Goal: Check status: Verify the current state of an ongoing process or item

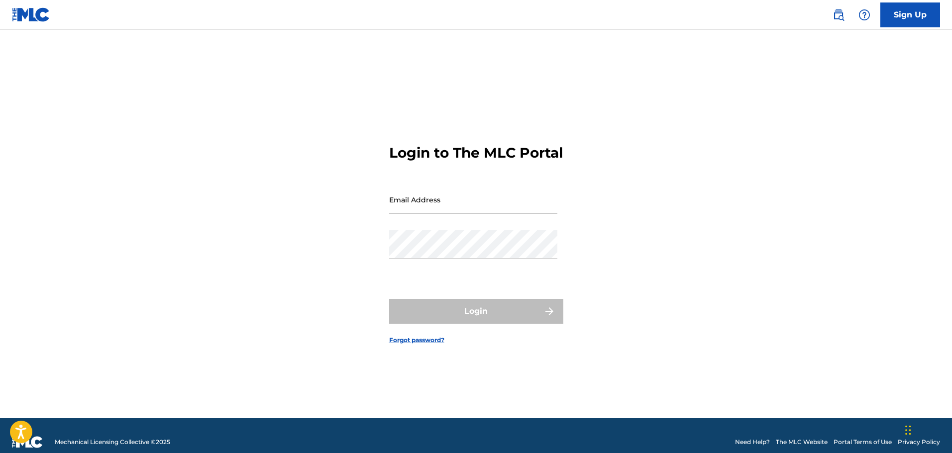
click at [469, 224] on div "Email Address" at bounding box center [473, 208] width 168 height 45
click at [459, 214] on input "Email Address" at bounding box center [473, 200] width 168 height 28
type input "G"
type input "[EMAIL_ADDRESS][DOMAIN_NAME]"
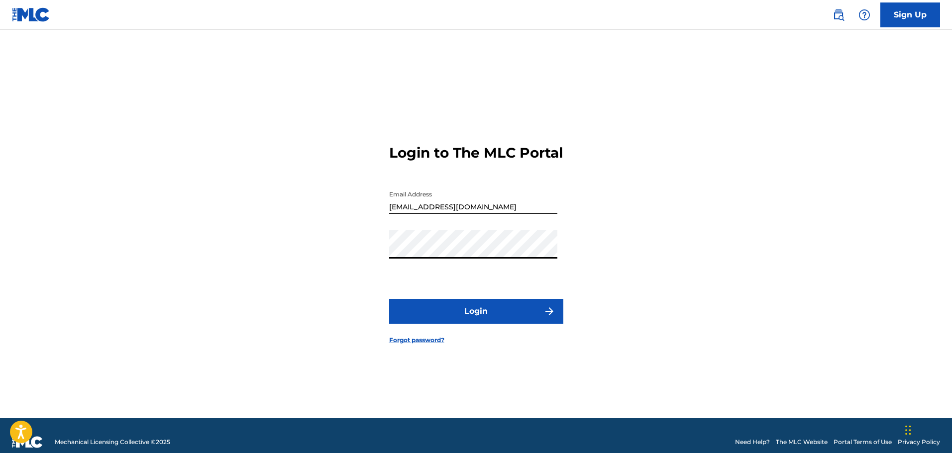
click at [389, 299] on button "Login" at bounding box center [476, 311] width 174 height 25
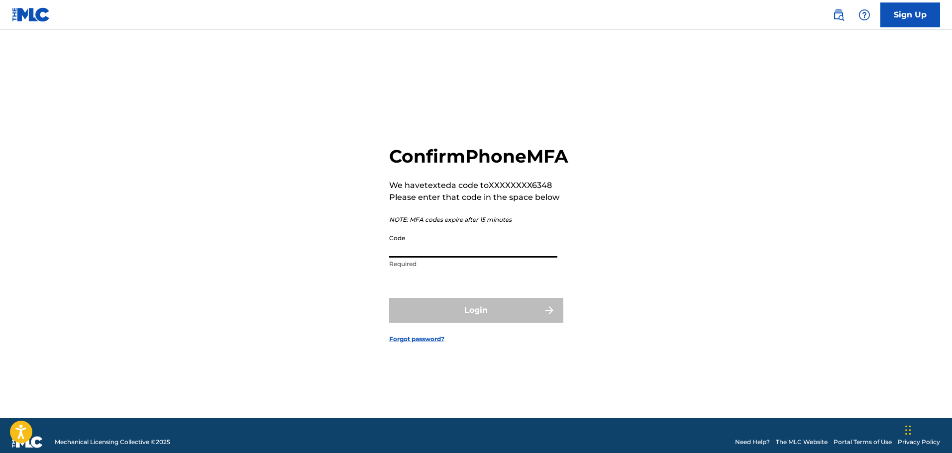
click at [434, 258] on input "Code" at bounding box center [473, 243] width 168 height 28
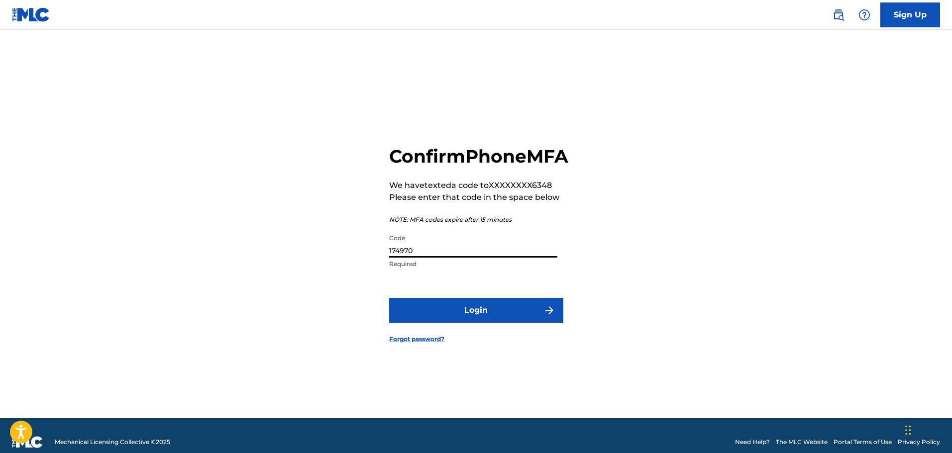
type input "174970"
click at [389, 298] on button "Login" at bounding box center [476, 310] width 174 height 25
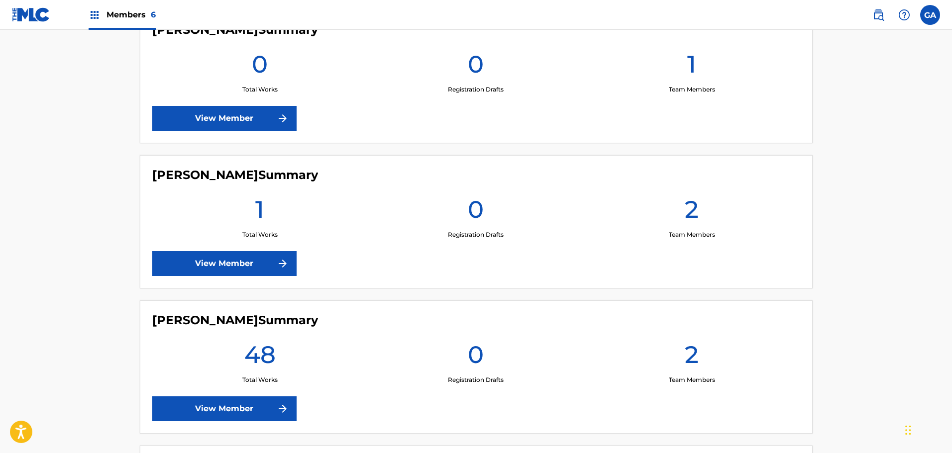
scroll to position [782, 0]
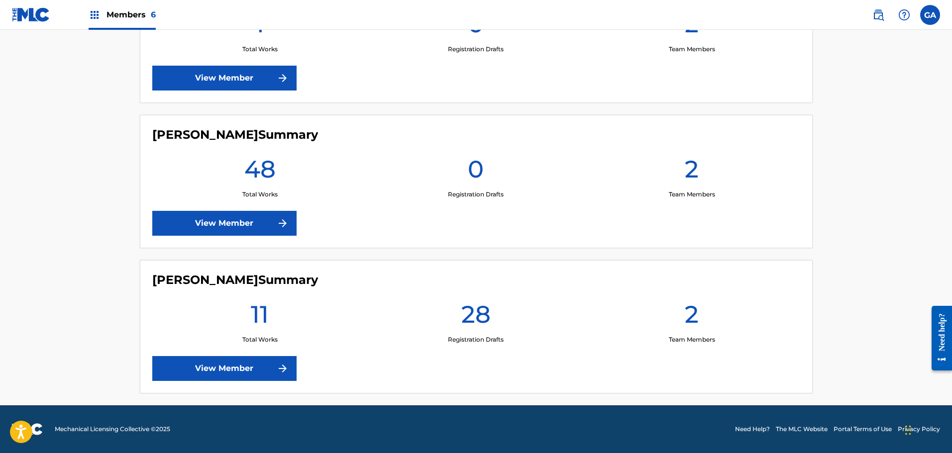
click at [243, 375] on link "View Member" at bounding box center [224, 368] width 144 height 25
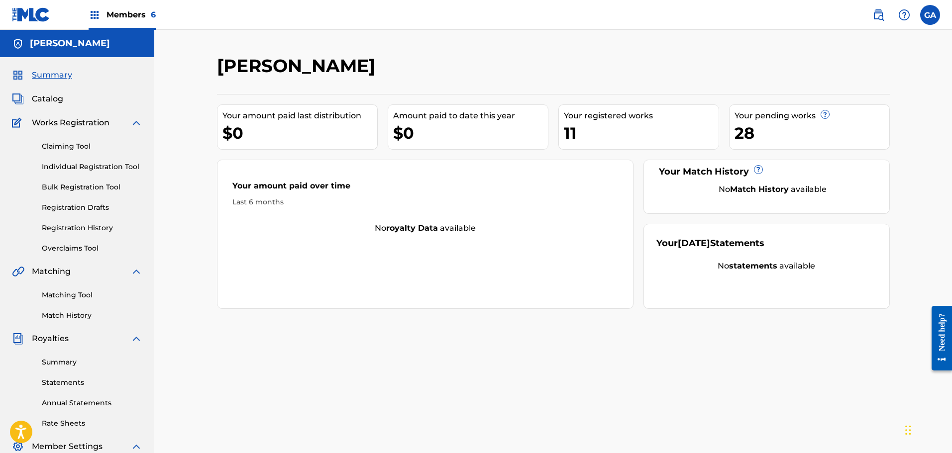
click at [98, 230] on link "Registration History" at bounding box center [92, 228] width 100 height 10
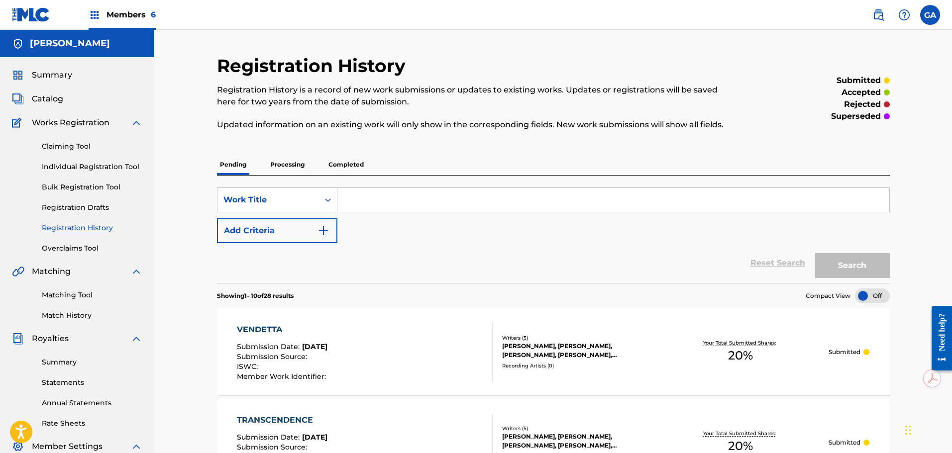
click at [100, 17] on img at bounding box center [95, 15] width 12 height 12
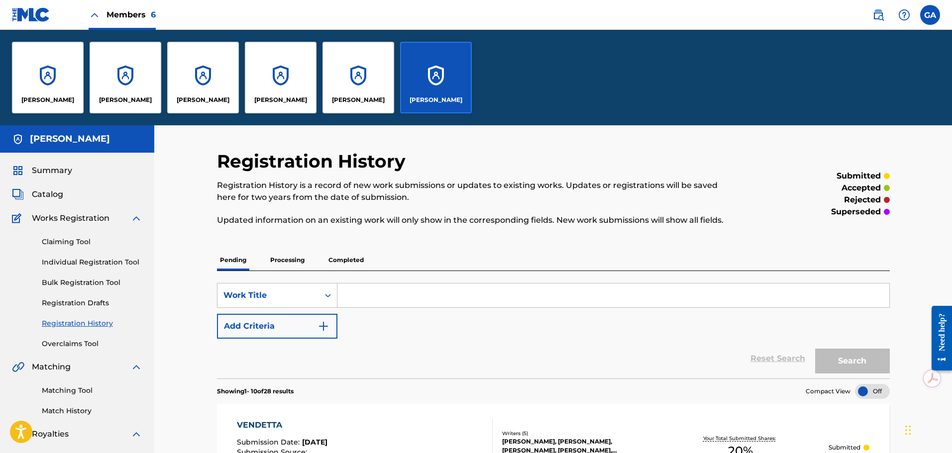
click at [126, 95] on div "[PERSON_NAME]" at bounding box center [126, 78] width 72 height 72
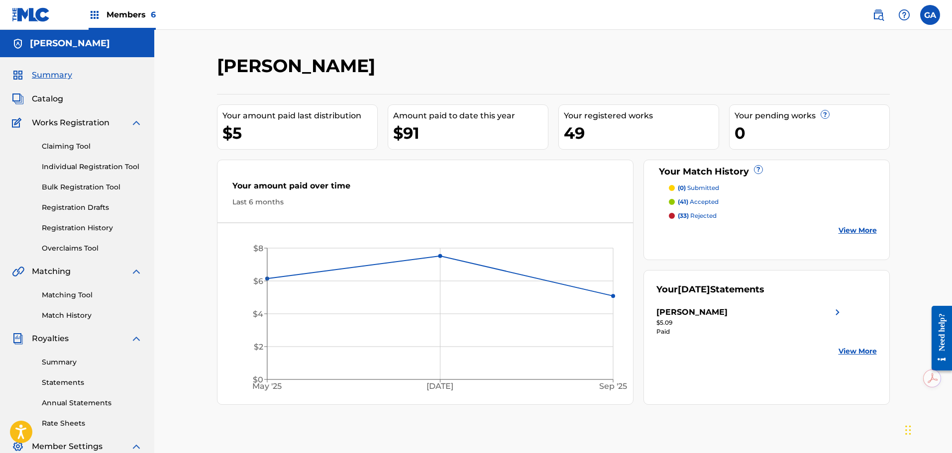
click at [702, 216] on p "(33) rejected" at bounding box center [697, 215] width 39 height 9
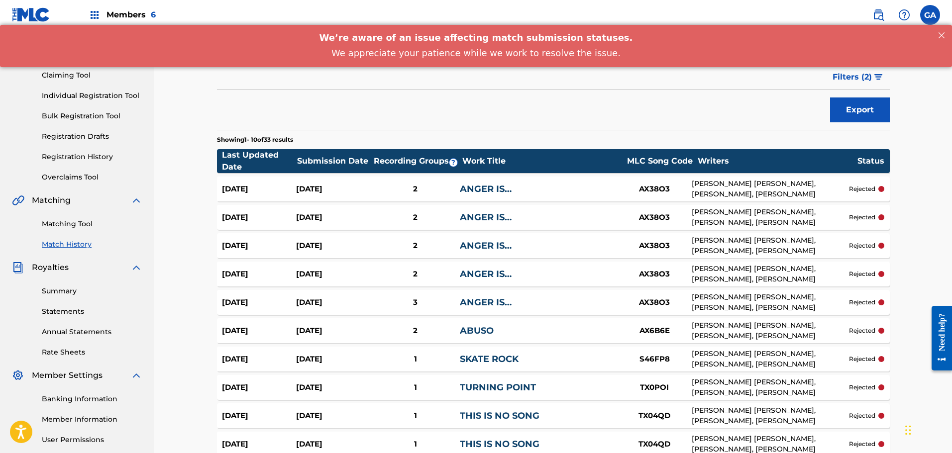
scroll to position [174, 0]
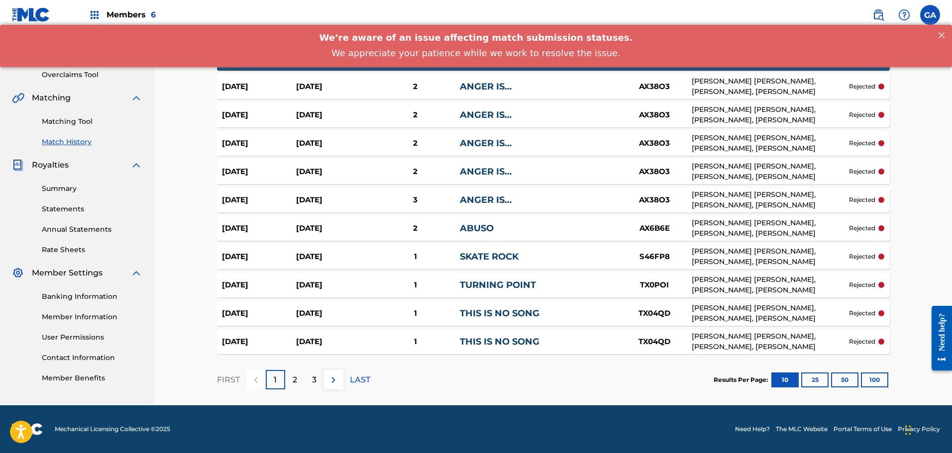
click at [878, 377] on button "100" at bounding box center [874, 380] width 27 height 15
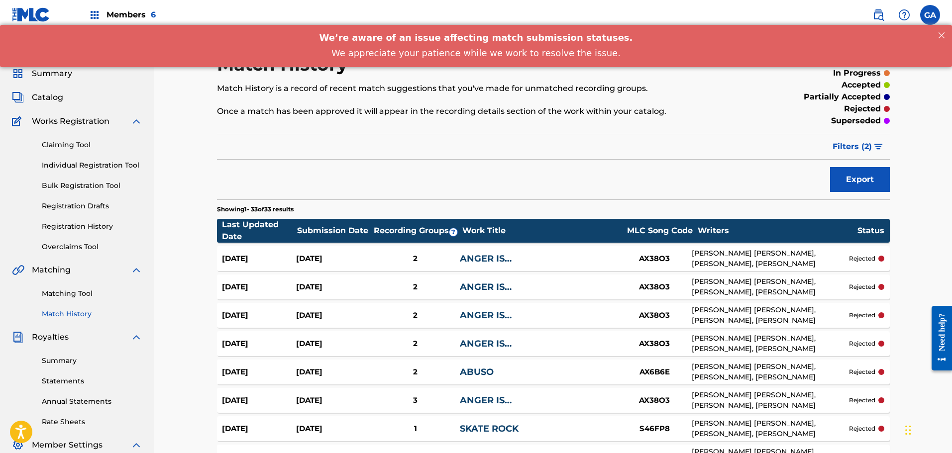
scroll to position [0, 0]
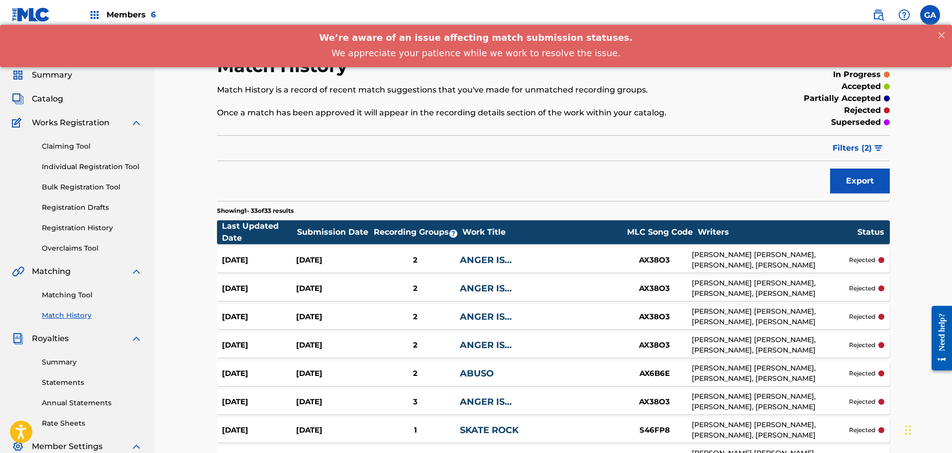
click at [30, 15] on img at bounding box center [31, 14] width 38 height 14
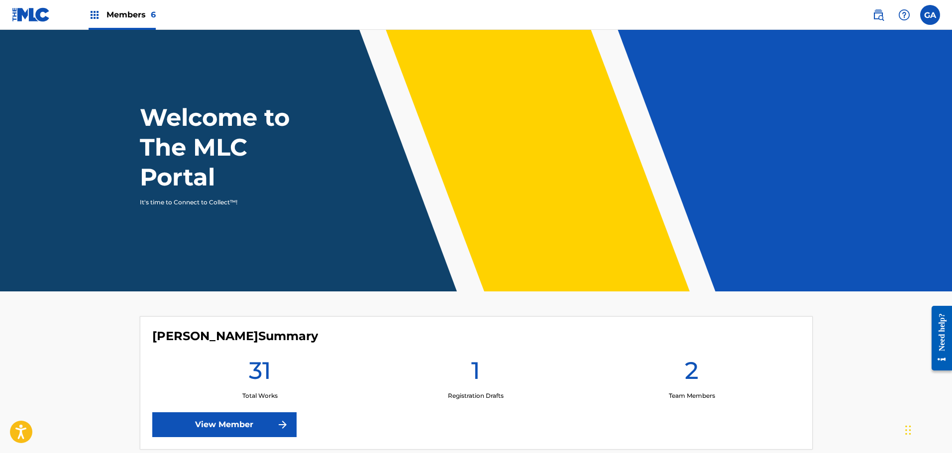
click at [109, 14] on span "Members 6" at bounding box center [130, 14] width 49 height 11
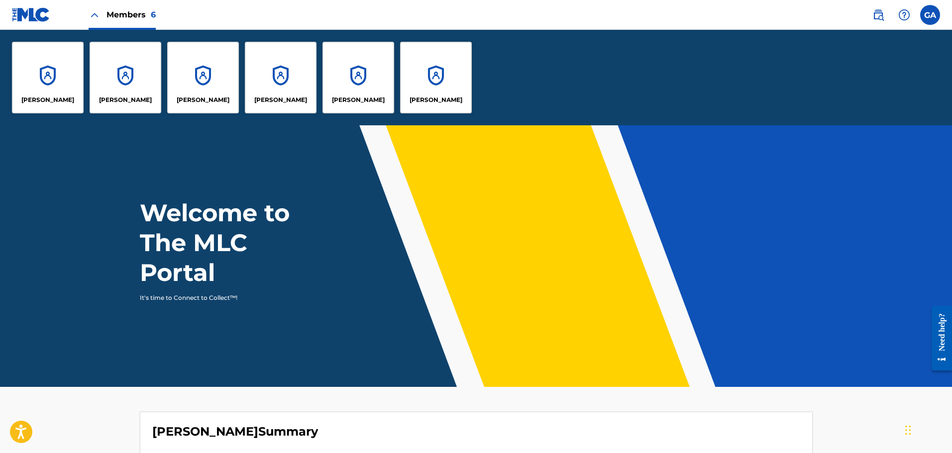
click at [21, 90] on div "[PERSON_NAME]" at bounding box center [48, 78] width 72 height 72
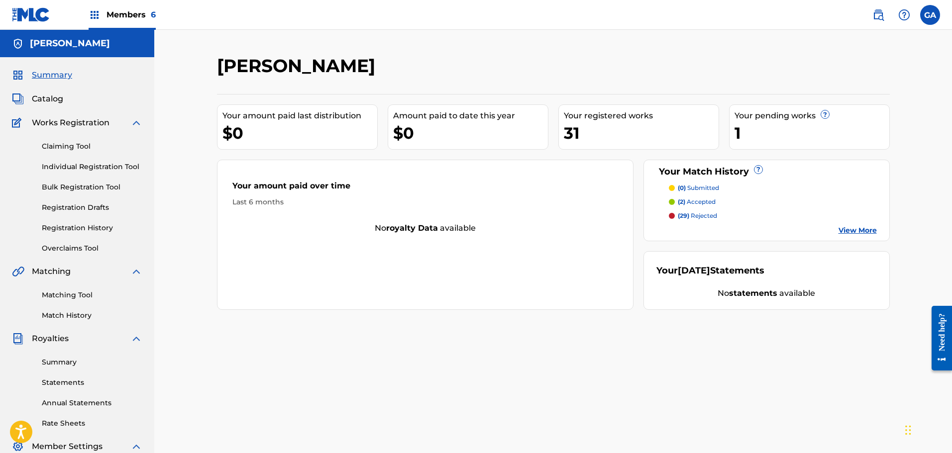
click at [55, 97] on span "Catalog" at bounding box center [47, 99] width 31 height 12
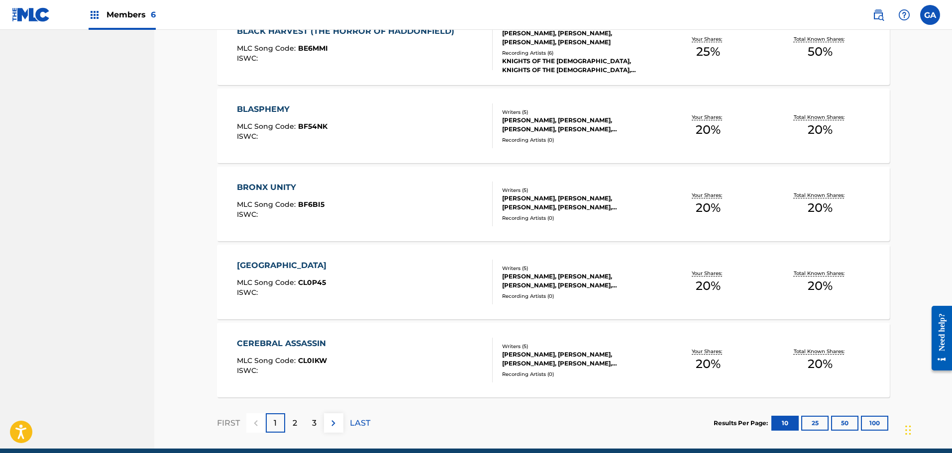
scroll to position [685, 0]
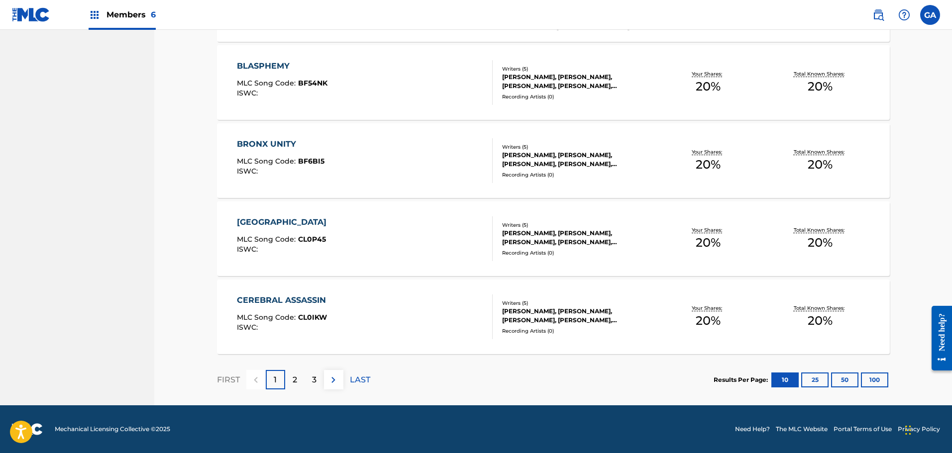
click at [863, 378] on button "100" at bounding box center [874, 380] width 27 height 15
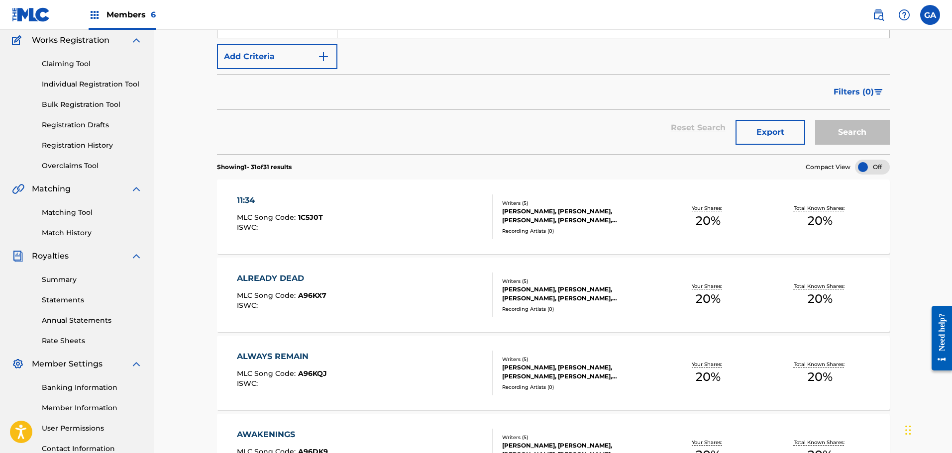
scroll to position [0, 0]
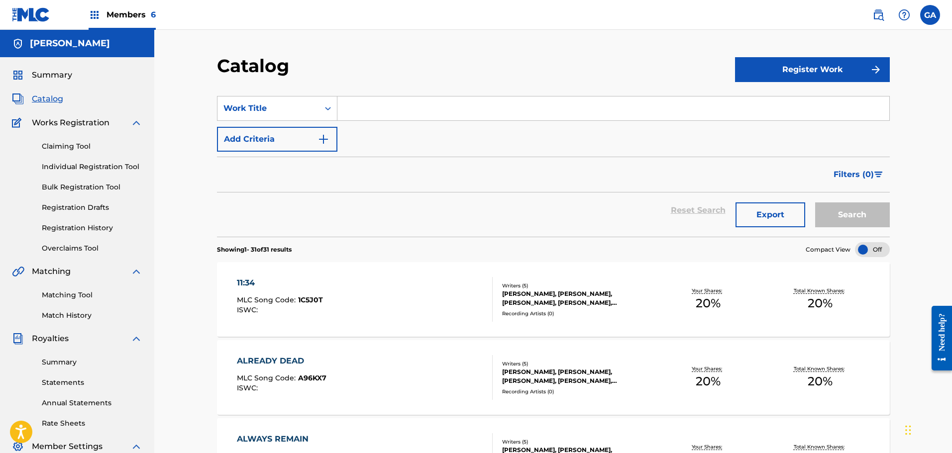
click at [128, 14] on span "Members 6" at bounding box center [130, 14] width 49 height 11
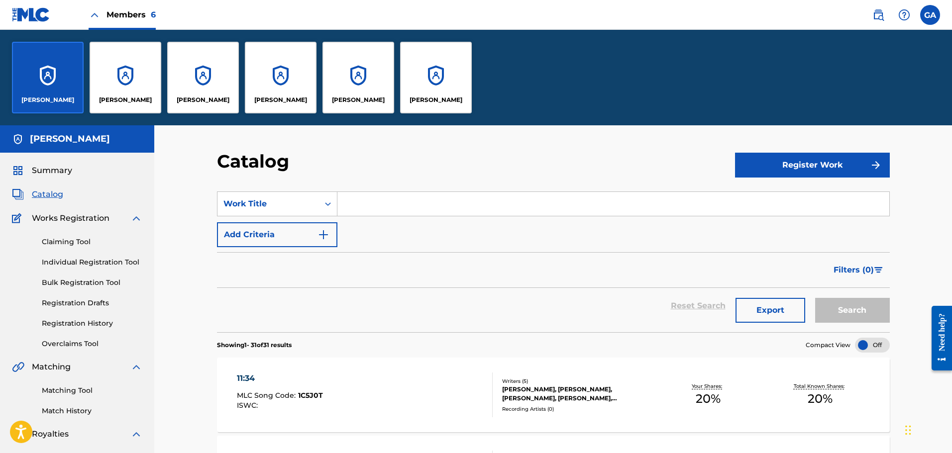
click at [384, 68] on div "[PERSON_NAME]" at bounding box center [358, 78] width 72 height 72
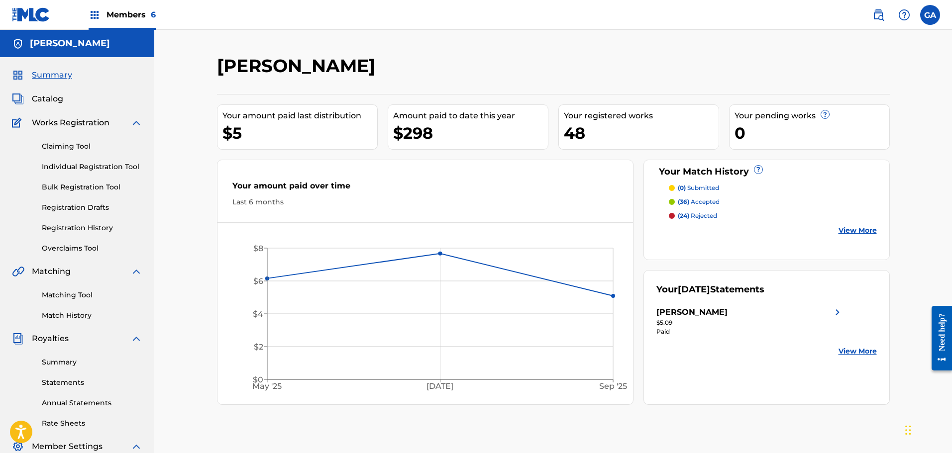
click at [93, 232] on link "Registration History" at bounding box center [92, 228] width 100 height 10
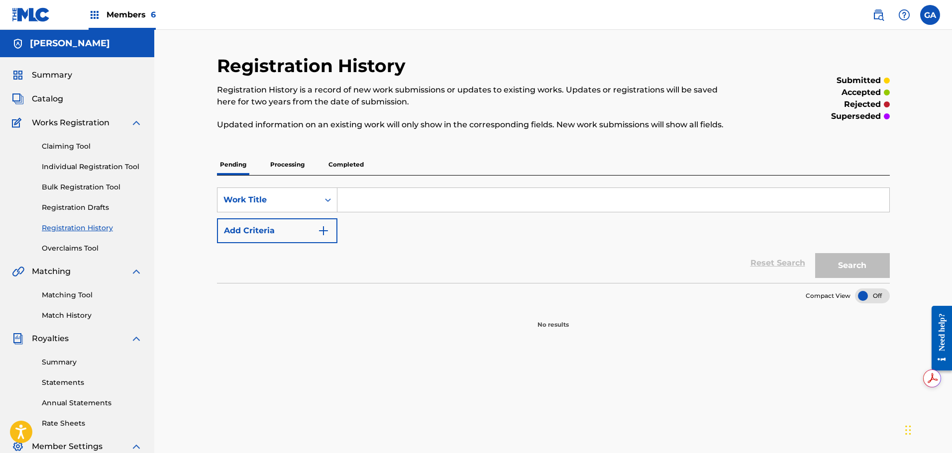
click at [292, 166] on p "Processing" at bounding box center [287, 164] width 40 height 21
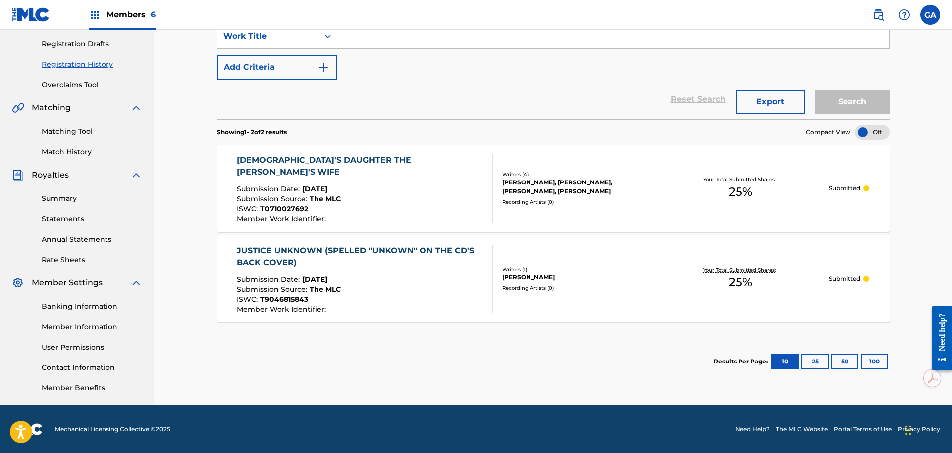
scroll to position [114, 0]
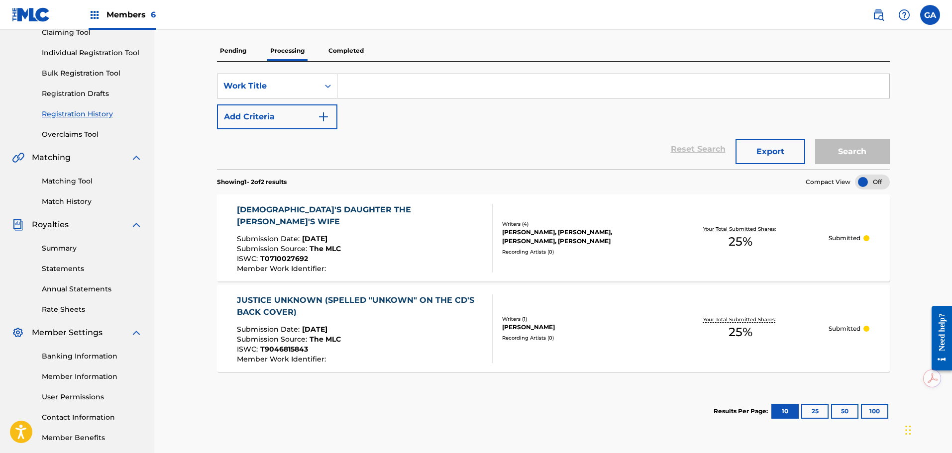
click at [82, 195] on div "Matching Tool Match History" at bounding box center [77, 185] width 130 height 43
click at [83, 199] on link "Match History" at bounding box center [92, 201] width 100 height 10
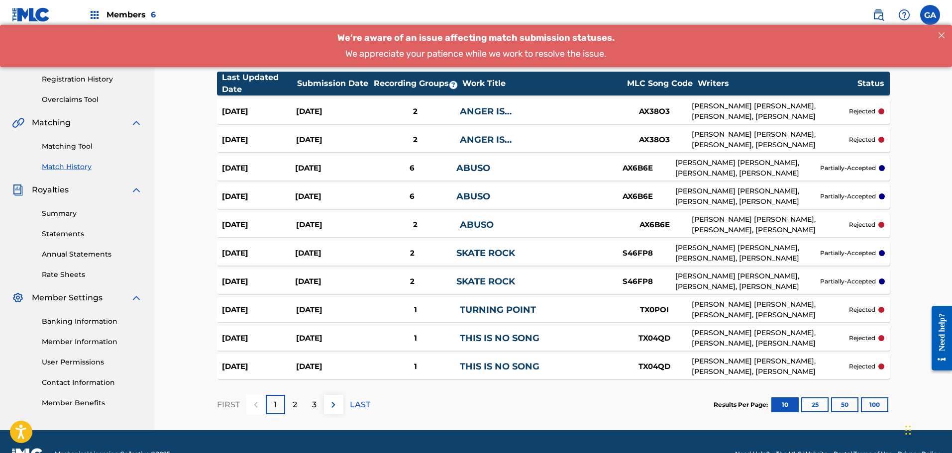
scroll to position [149, 0]
click at [871, 406] on button "100" at bounding box center [874, 404] width 27 height 15
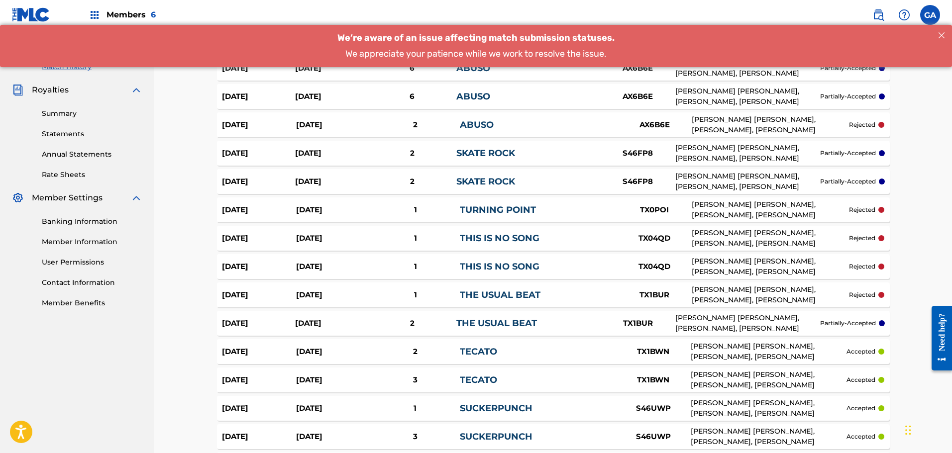
scroll to position [0, 0]
